Goal: Browse casually: Explore the website without a specific task or goal

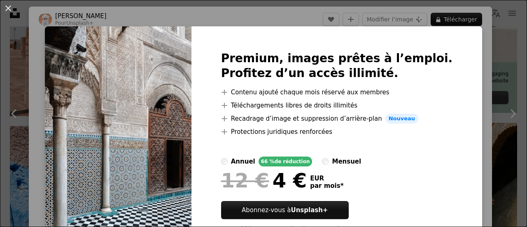
scroll to position [162, 0]
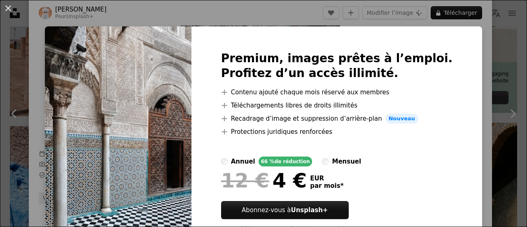
click at [474, 52] on div "An X shape Premium, images prêtes à l’emploi. Profitez d’un accès illimité. A p…" at bounding box center [263, 113] width 527 height 227
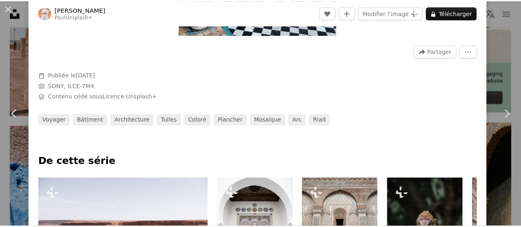
scroll to position [247, 0]
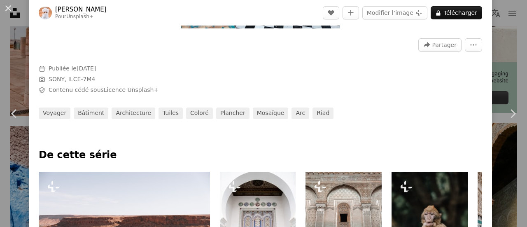
click at [487, 46] on div "An X shape Chevron left Chevron right Ahmed Pour Unsplash+ A heart A plus sign …" at bounding box center [263, 113] width 527 height 227
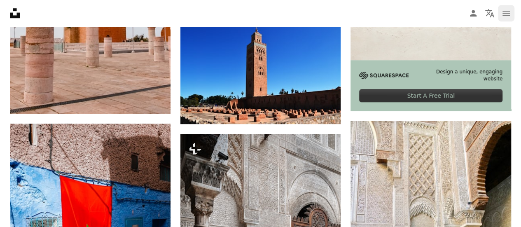
click at [509, 12] on icon "navigation menu" at bounding box center [506, 13] width 10 height 10
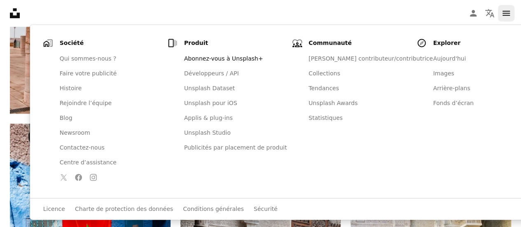
click at [509, 12] on icon "navigation menu" at bounding box center [506, 13] width 10 height 10
